Goal: Consume media (video, audio): Consume media (video, audio)

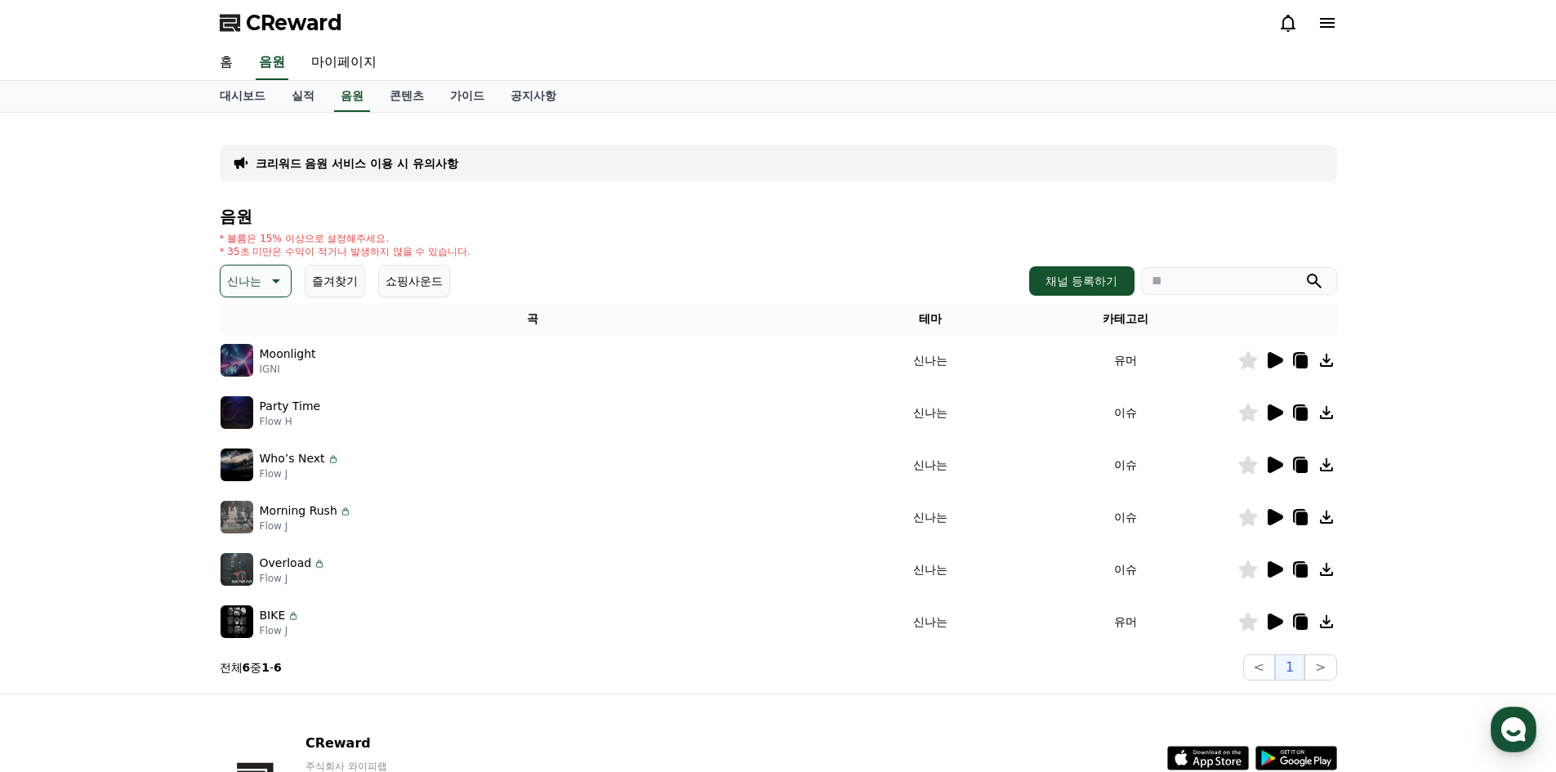
click at [1276, 358] on icon at bounding box center [1275, 360] width 16 height 16
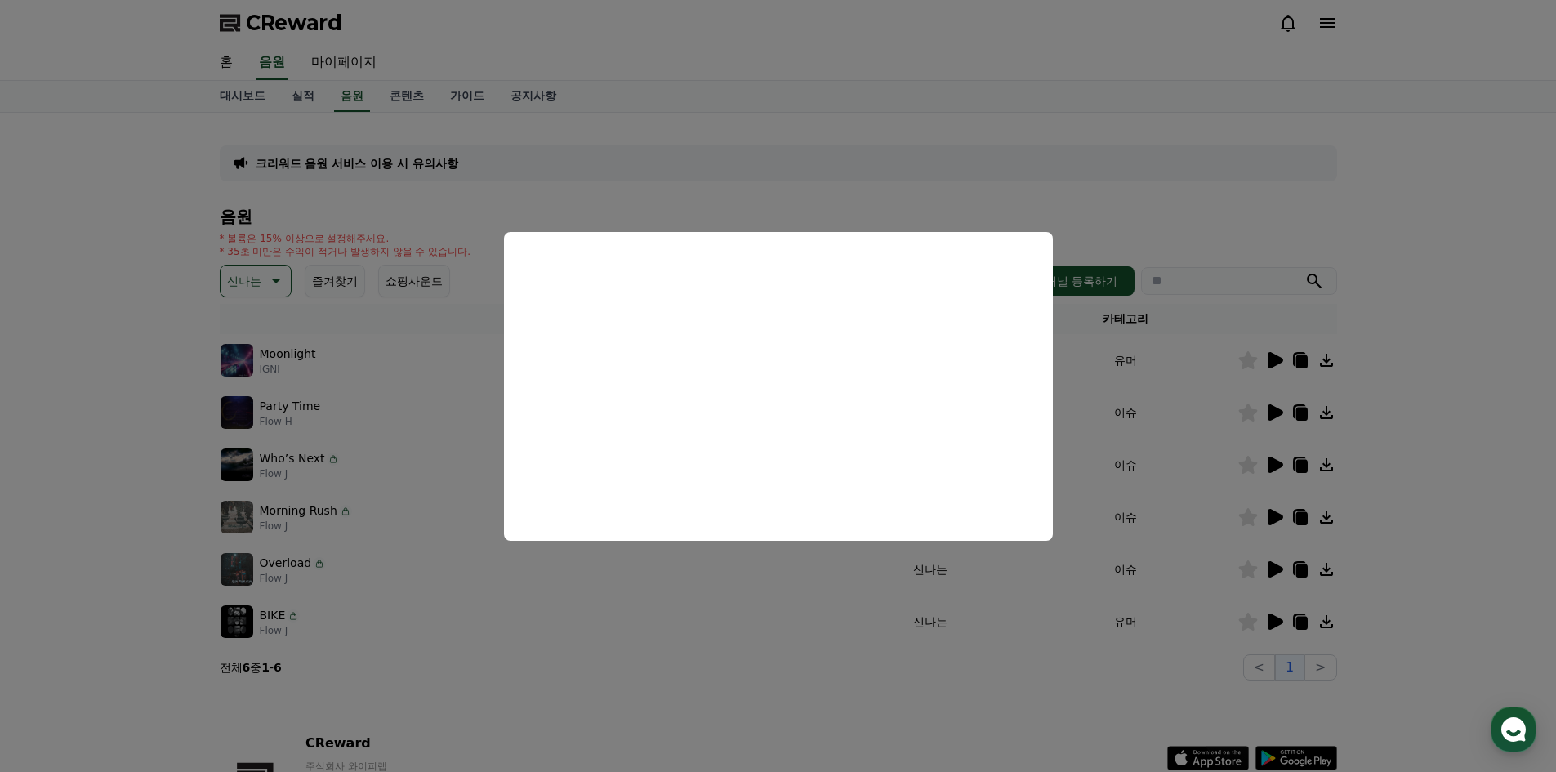
click at [1269, 404] on button "close modal" at bounding box center [778, 386] width 1556 height 772
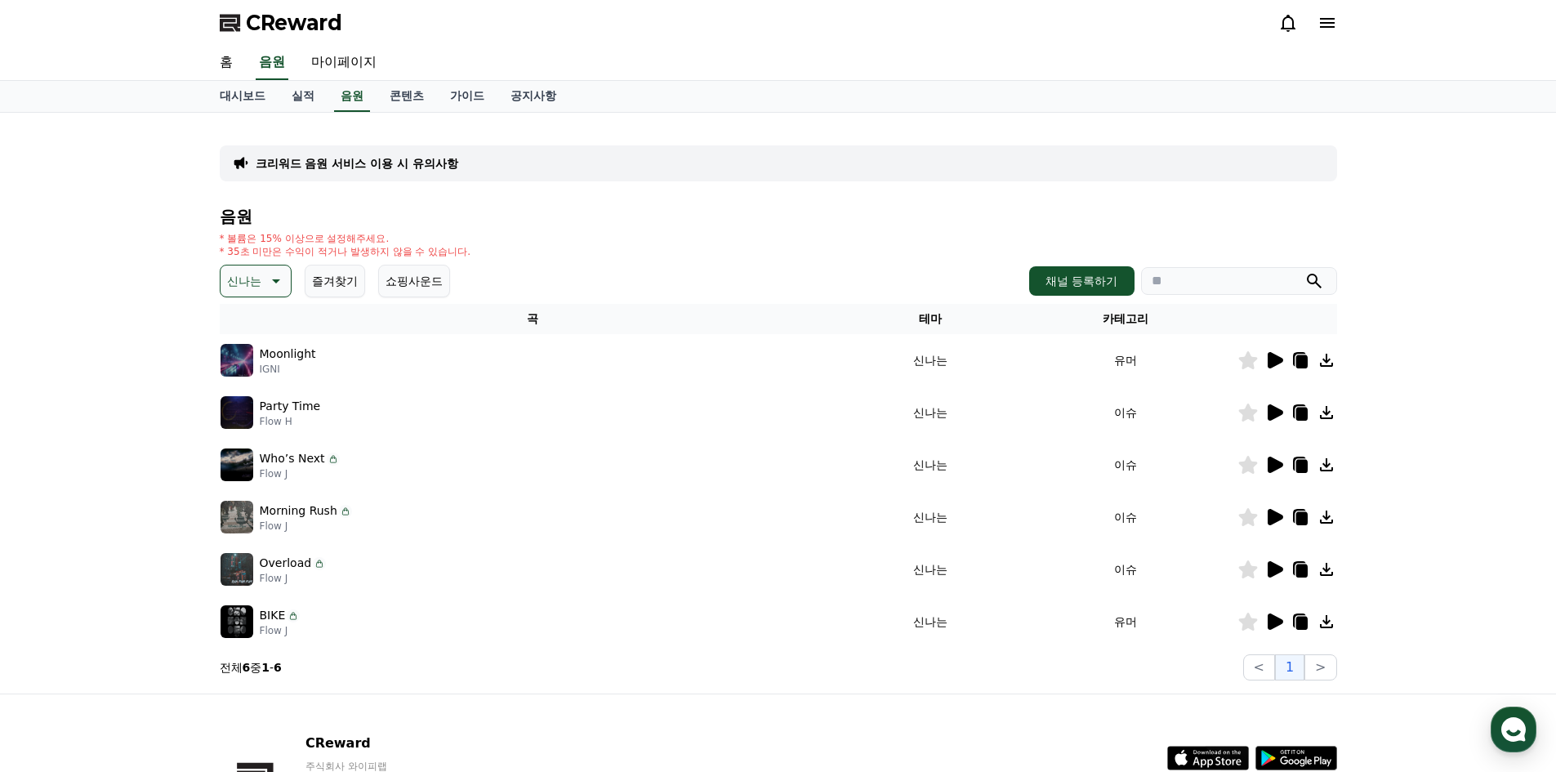
click at [1271, 409] on icon at bounding box center [1275, 412] width 16 height 16
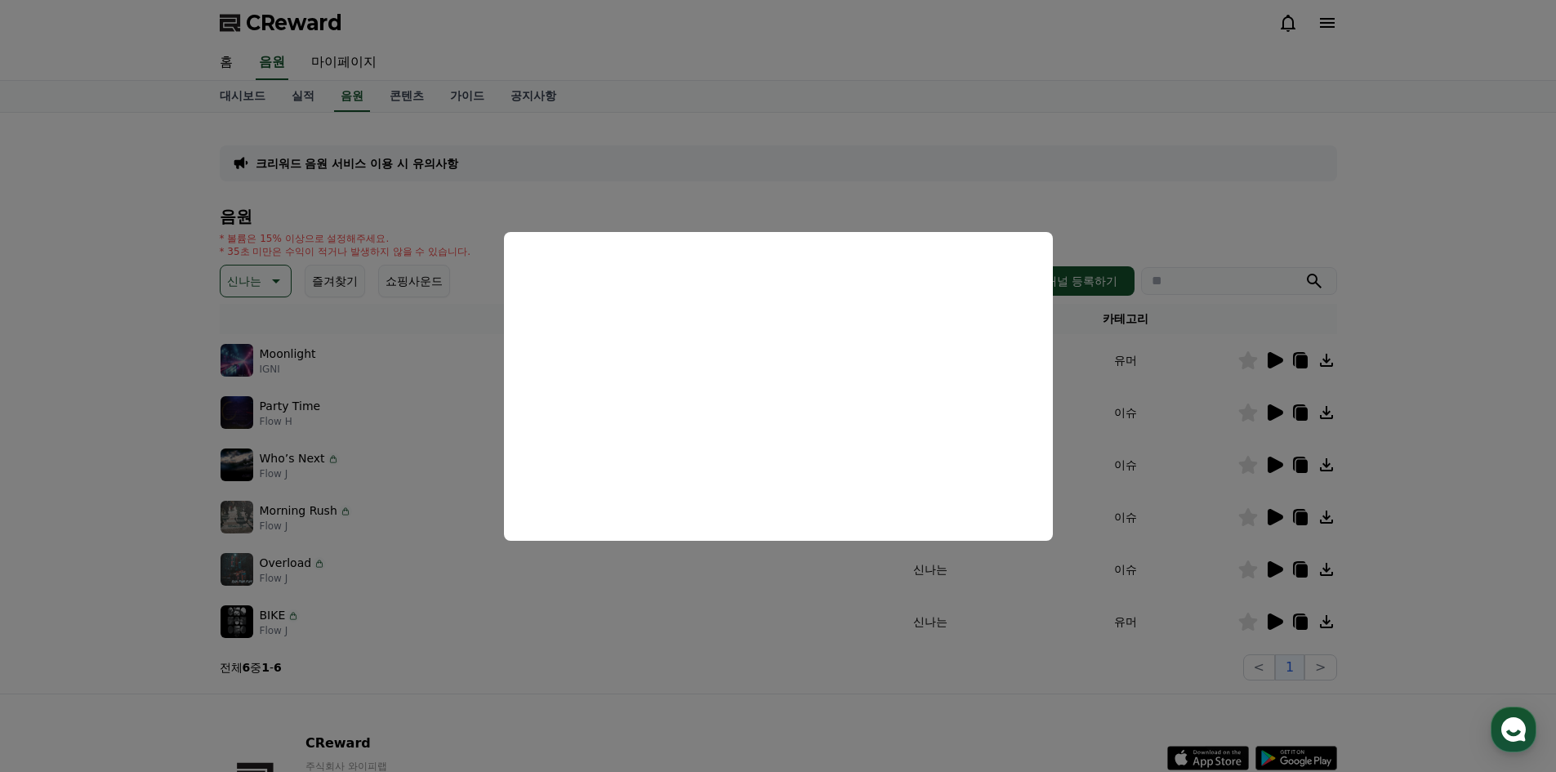
click at [1279, 461] on button "close modal" at bounding box center [778, 386] width 1556 height 772
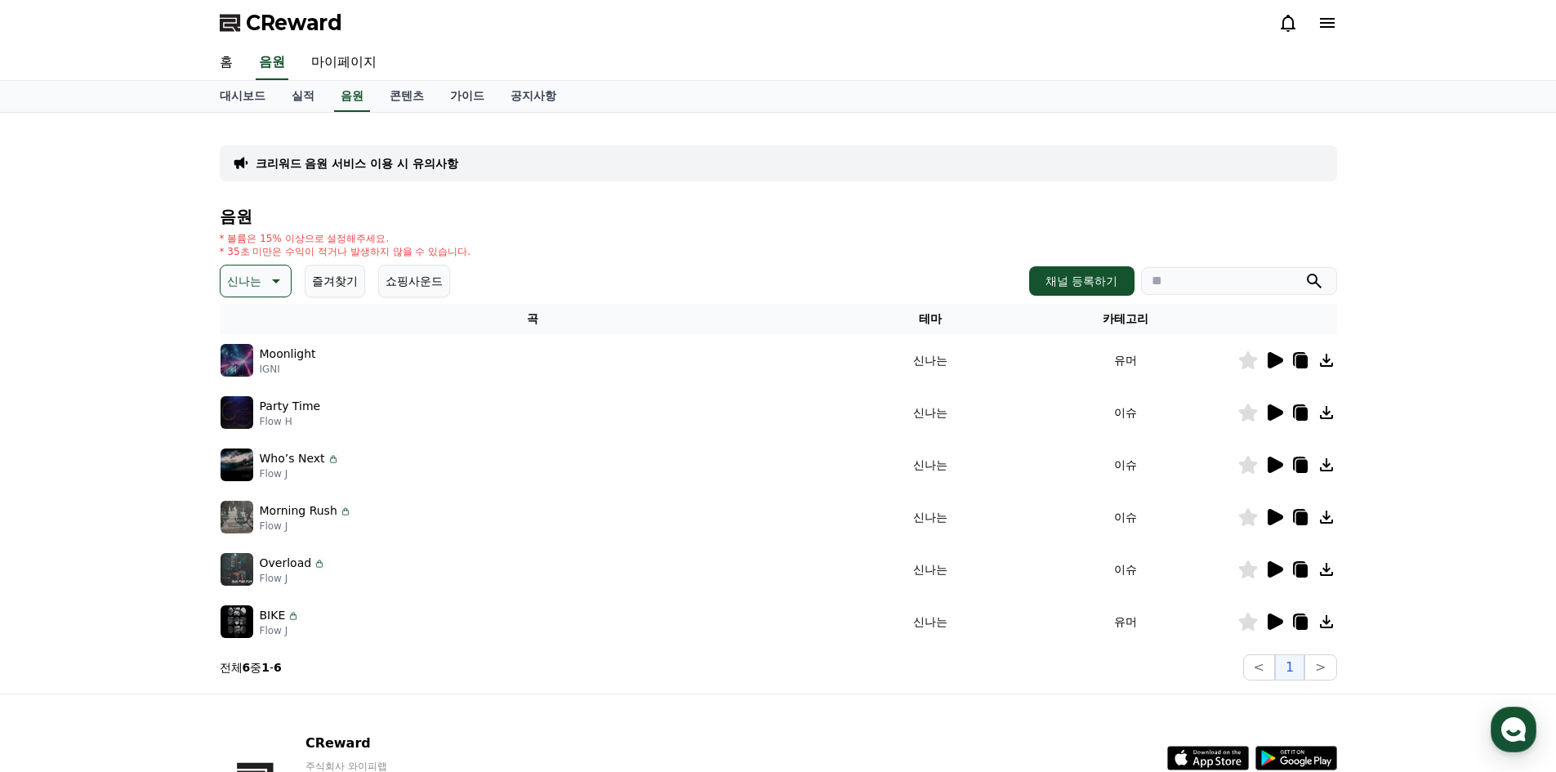
click at [1275, 463] on icon at bounding box center [1275, 464] width 16 height 16
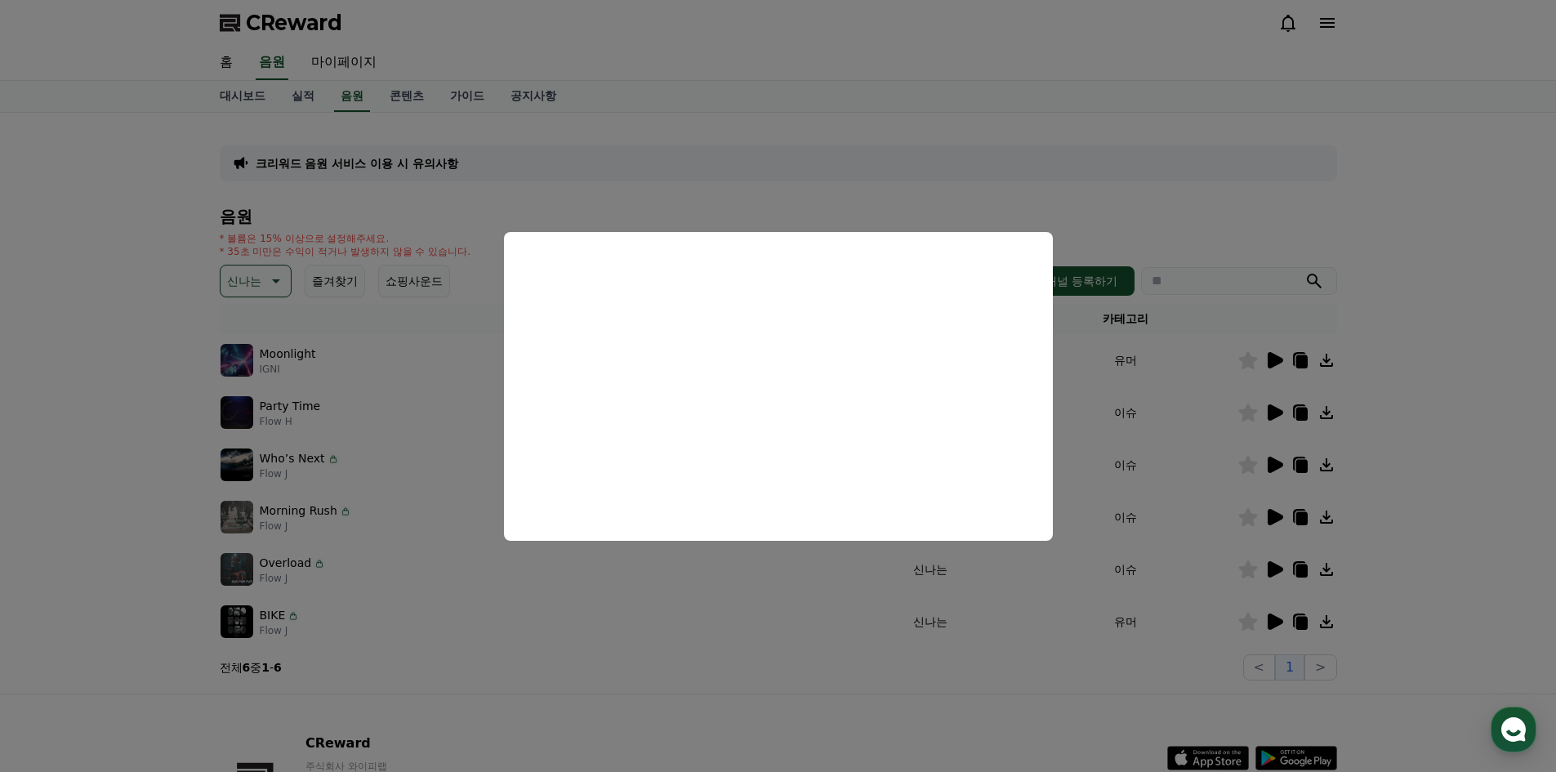
click at [1436, 177] on button "close modal" at bounding box center [778, 386] width 1556 height 772
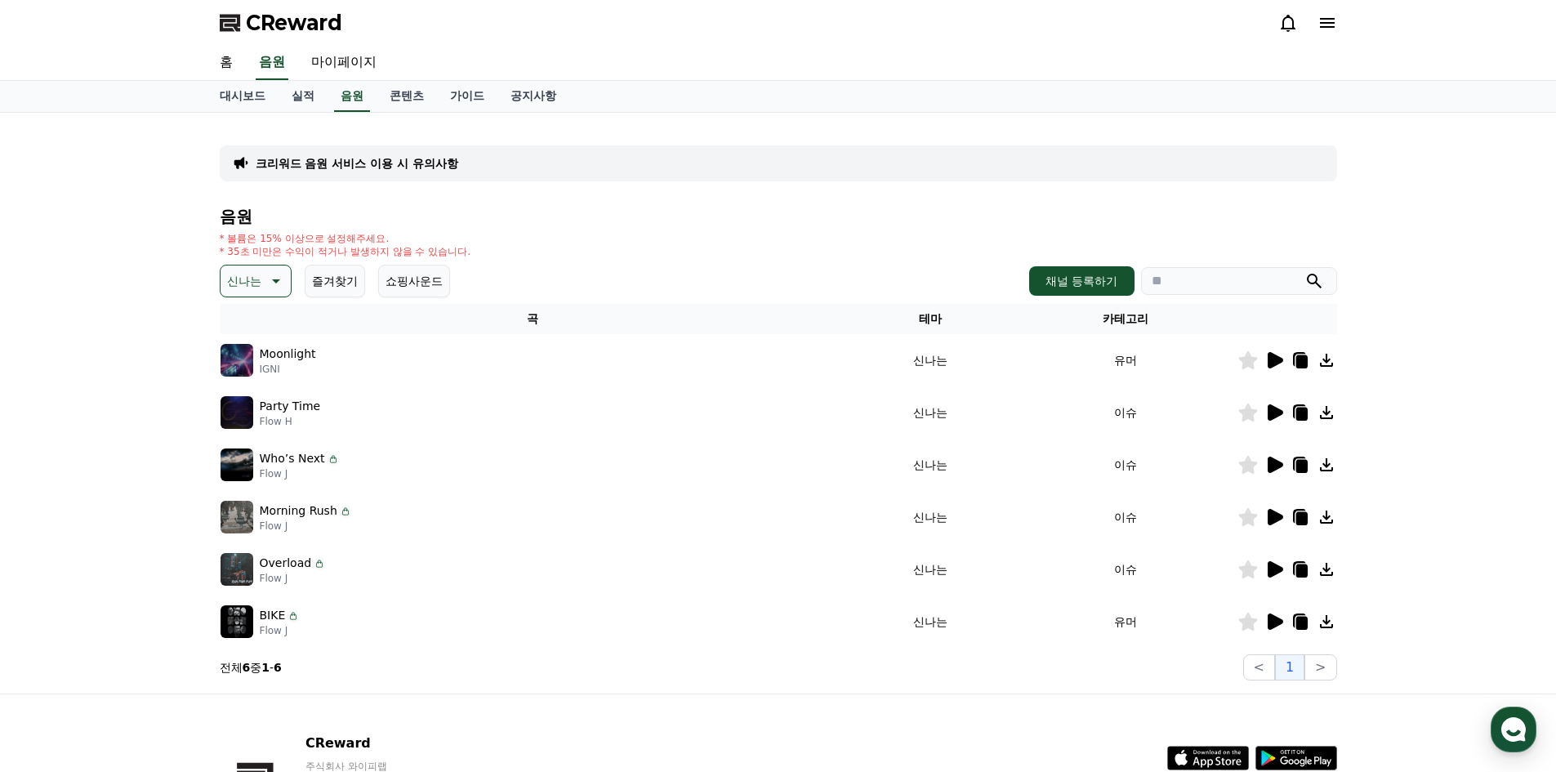
click at [1325, 464] on icon at bounding box center [1326, 465] width 20 height 20
click at [1299, 462] on icon at bounding box center [1300, 466] width 11 height 13
